Goal: Find specific page/section: Find specific page/section

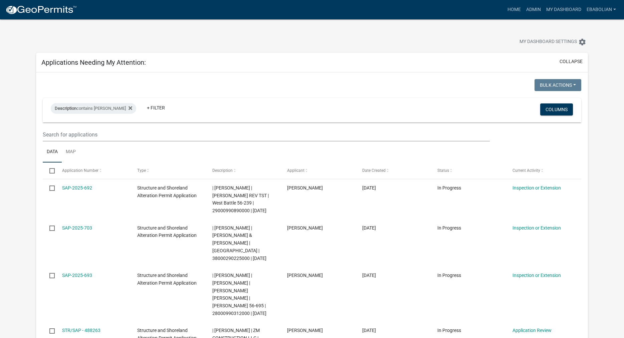
select select "3: 100"
click at [530, 9] on link "Admin" at bounding box center [533, 9] width 20 height 13
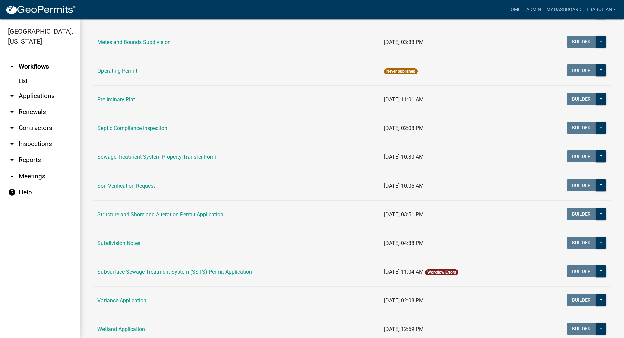
scroll to position [266, 0]
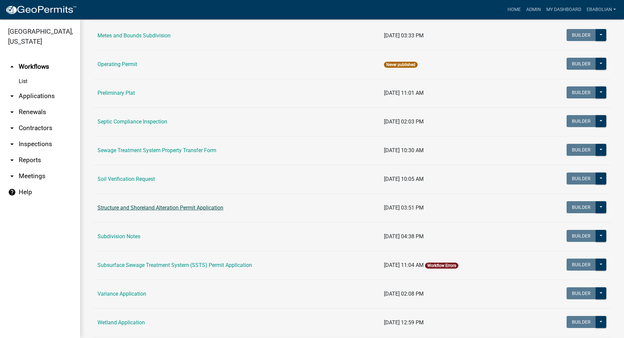
click at [177, 208] on link "Structure and Shoreland Alteration Permit Application" at bounding box center [160, 208] width 126 height 6
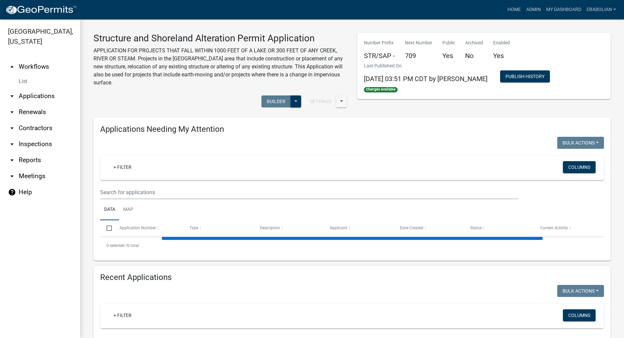
select select "3: 100"
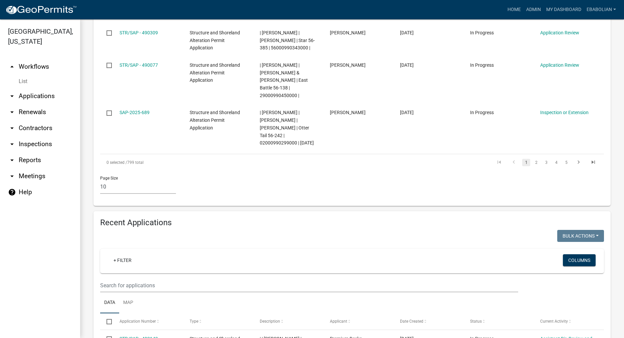
scroll to position [533, 0]
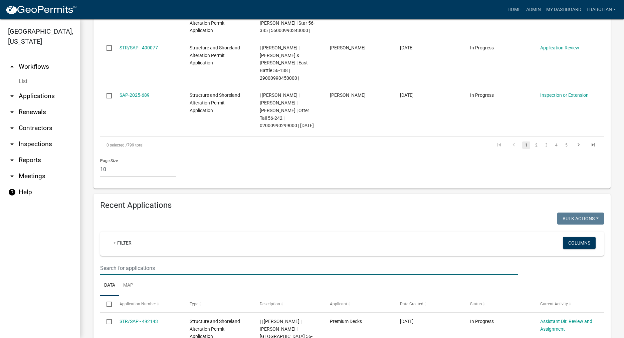
click at [138, 261] on input "text" at bounding box center [309, 268] width 418 height 14
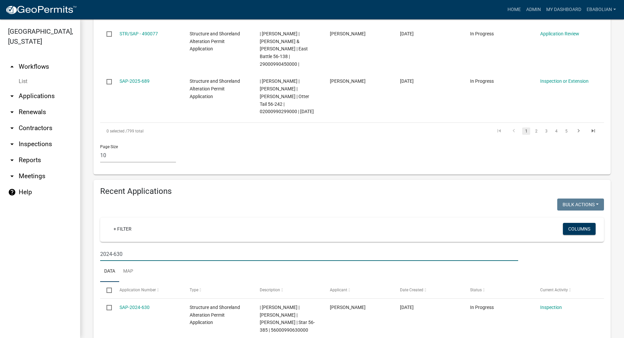
scroll to position [556, 0]
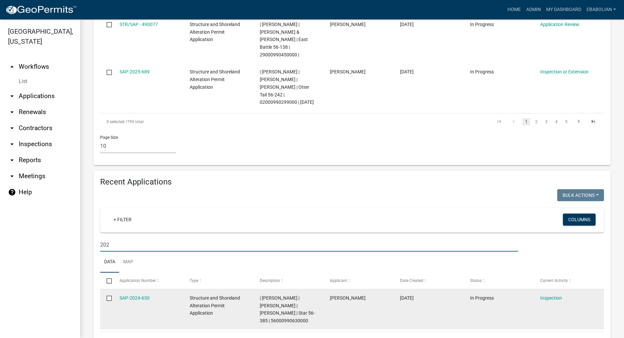
type input "2025"
select select "3: 100"
type input "2025-504"
click at [144, 295] on link "SAP-2025-504" at bounding box center [134, 297] width 30 height 5
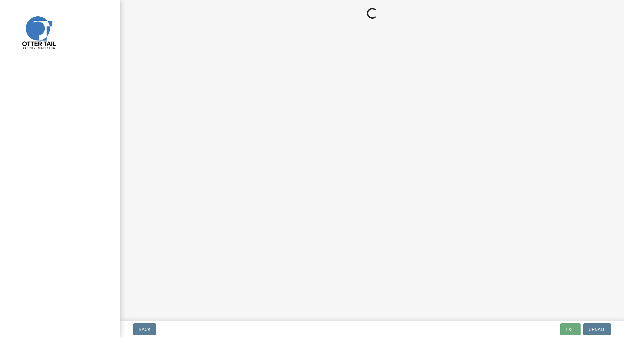
select select "710d5f49-2663-4e73-9718-d0c4e189f5ed"
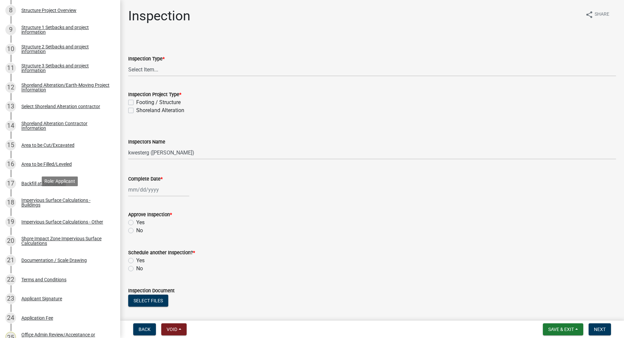
scroll to position [306, 0]
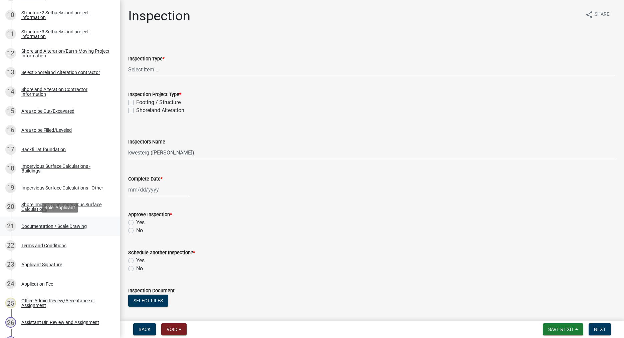
click at [73, 226] on div "Documentation / Scale Drawing" at bounding box center [53, 226] width 65 height 5
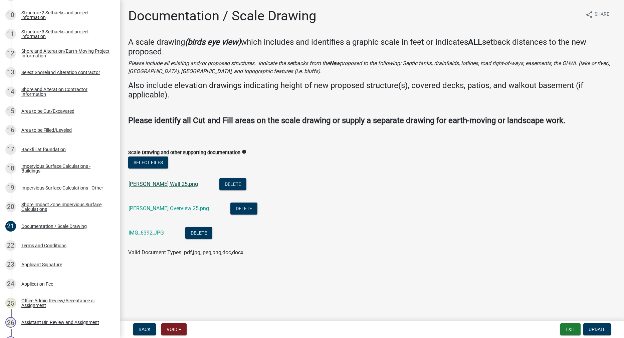
click at [164, 185] on link "[PERSON_NAME] Wall 25.png" at bounding box center [162, 184] width 69 height 6
click at [163, 209] on link "[PERSON_NAME] Overview 25.png" at bounding box center [168, 208] width 80 height 6
click at [141, 234] on link "IMG_6392.JPG" at bounding box center [145, 233] width 35 height 6
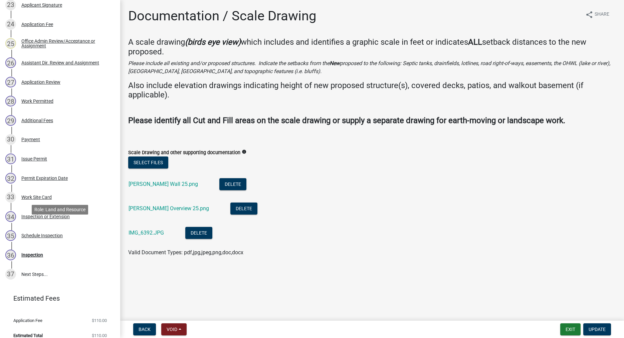
scroll to position [574, 0]
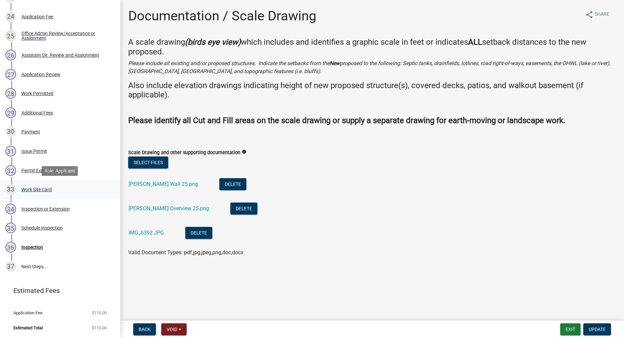
click at [39, 188] on div "Work Site Card" at bounding box center [36, 189] width 30 height 5
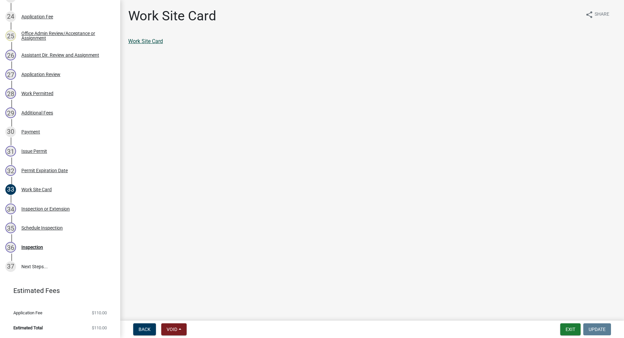
click at [157, 44] on link "Work Site Card" at bounding box center [145, 41] width 35 height 6
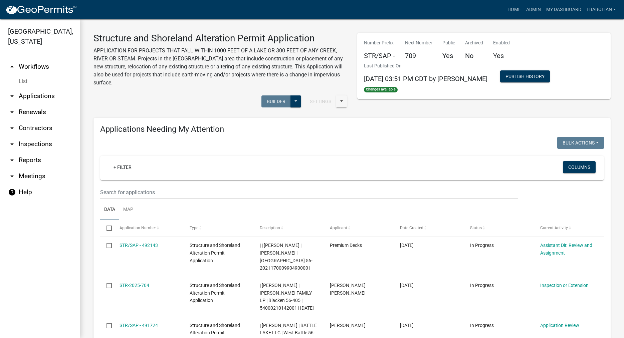
select select "3: 100"
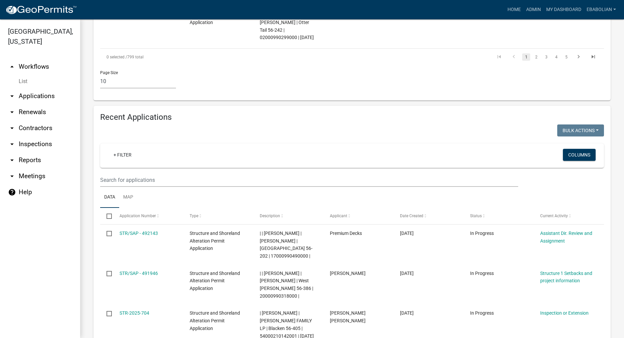
scroll to position [647, 0]
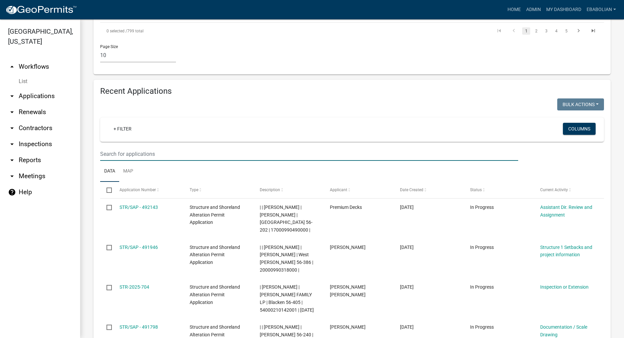
click at [131, 147] on input "text" at bounding box center [309, 154] width 418 height 14
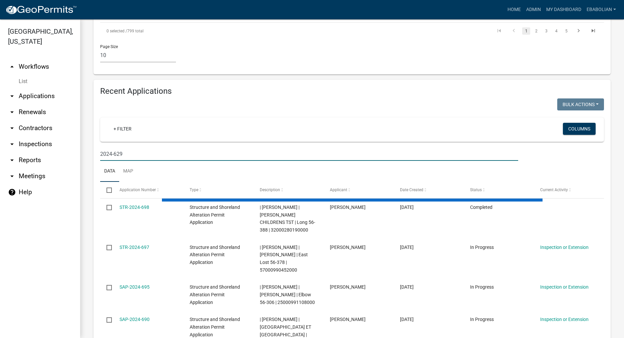
scroll to position [549, 0]
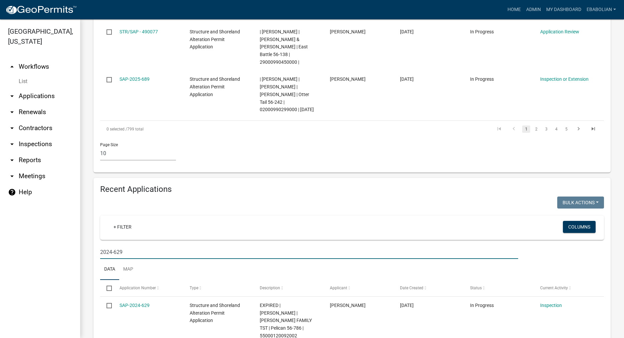
click at [128, 245] on input "2024-629" at bounding box center [309, 252] width 418 height 14
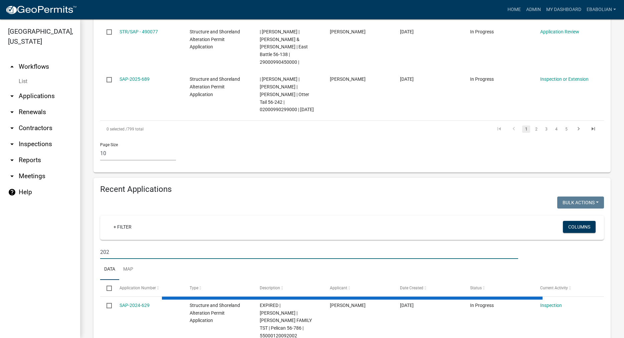
type input "2025"
select select "3: 100"
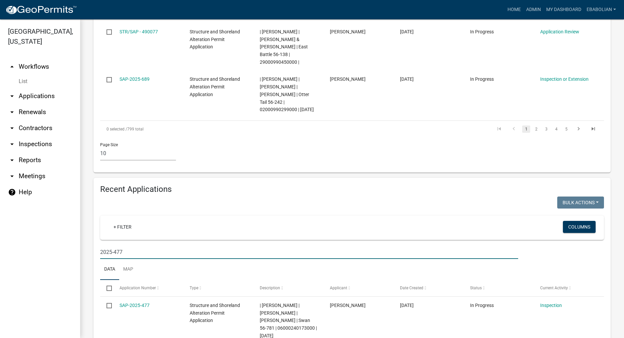
type input "2025-477"
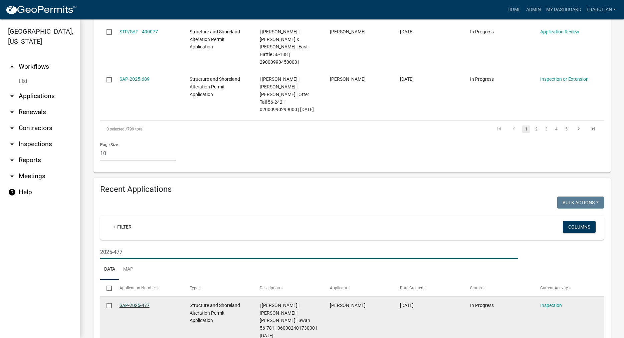
click at [138, 303] on link "SAP-2025-477" at bounding box center [134, 305] width 30 height 5
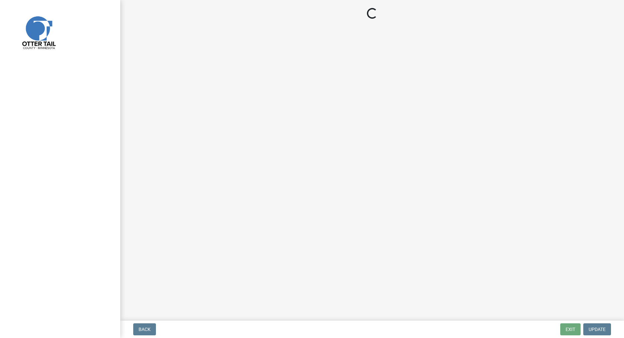
select select "710d5f49-2663-4e73-9718-d0c4e189f5ed"
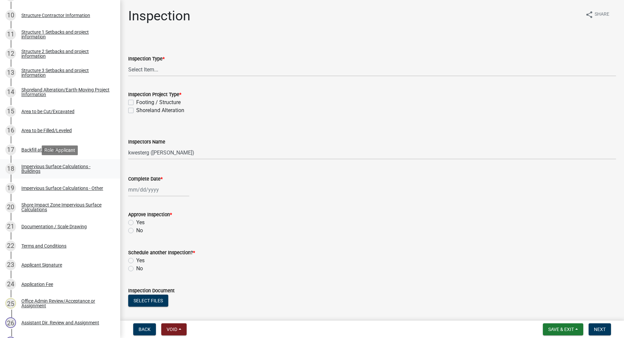
scroll to position [306, 0]
click at [78, 228] on div "Documentation / Scale Drawing" at bounding box center [53, 226] width 65 height 5
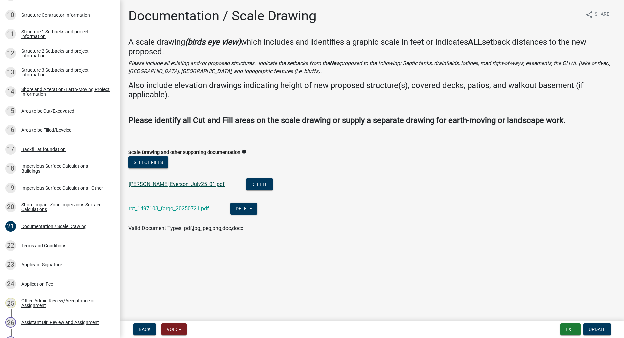
click at [162, 184] on link "[PERSON_NAME] Everson_July25_01.pdf" at bounding box center [176, 184] width 96 height 6
click at [171, 209] on link "rpt_1497103_fargo_20250721.pdf" at bounding box center [168, 208] width 80 height 6
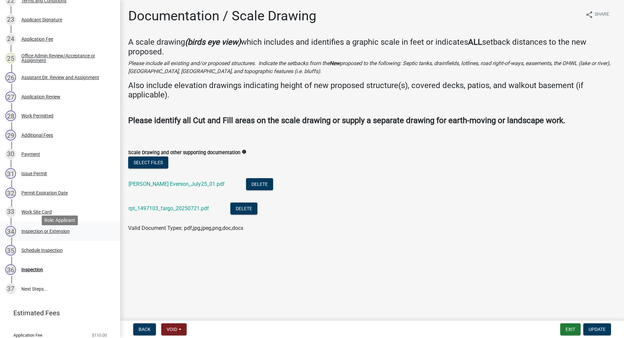
scroll to position [589, 0]
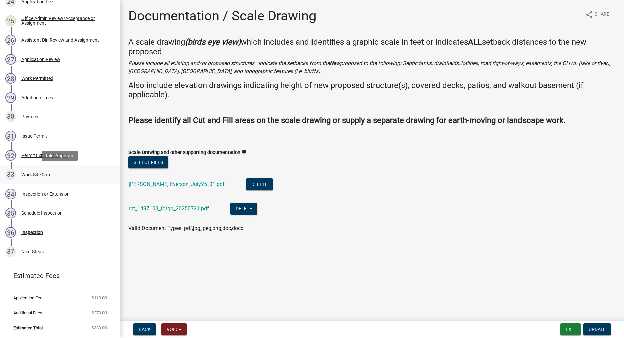
click at [46, 174] on div "Work Site Card" at bounding box center [36, 174] width 30 height 5
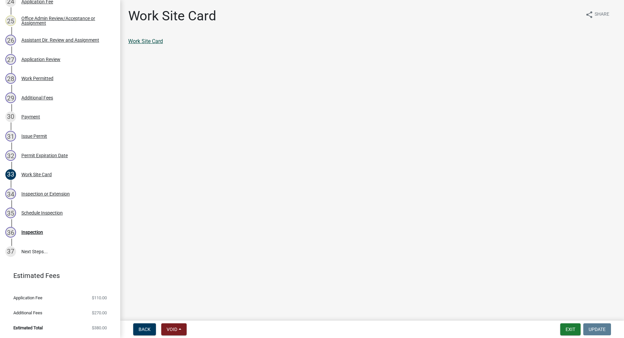
click at [155, 43] on link "Work Site Card" at bounding box center [145, 41] width 35 height 6
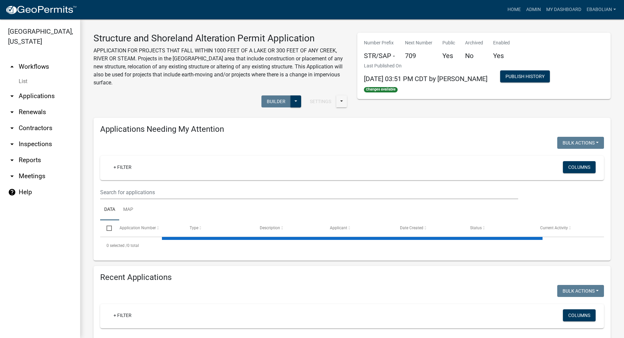
select select "3: 100"
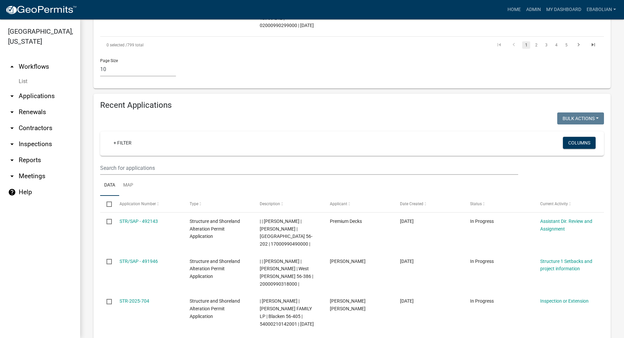
scroll to position [647, 0]
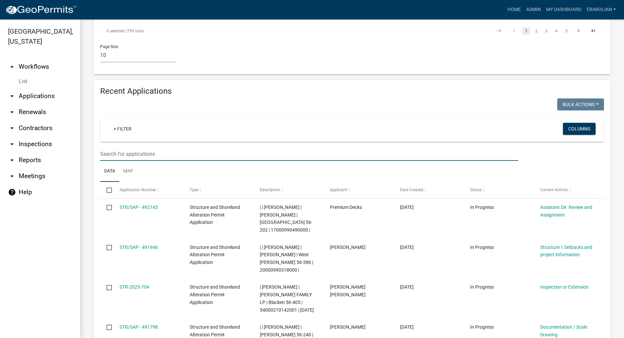
click at [146, 147] on input "text" at bounding box center [309, 154] width 418 height 14
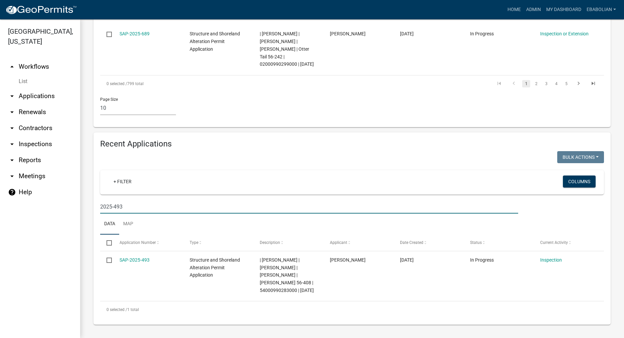
scroll to position [564, 0]
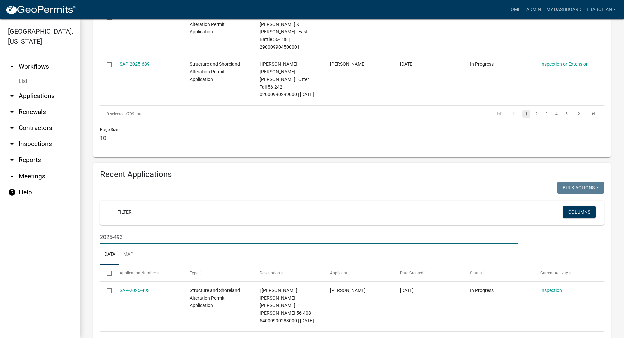
type input "2025-493"
